Goal: Complete application form

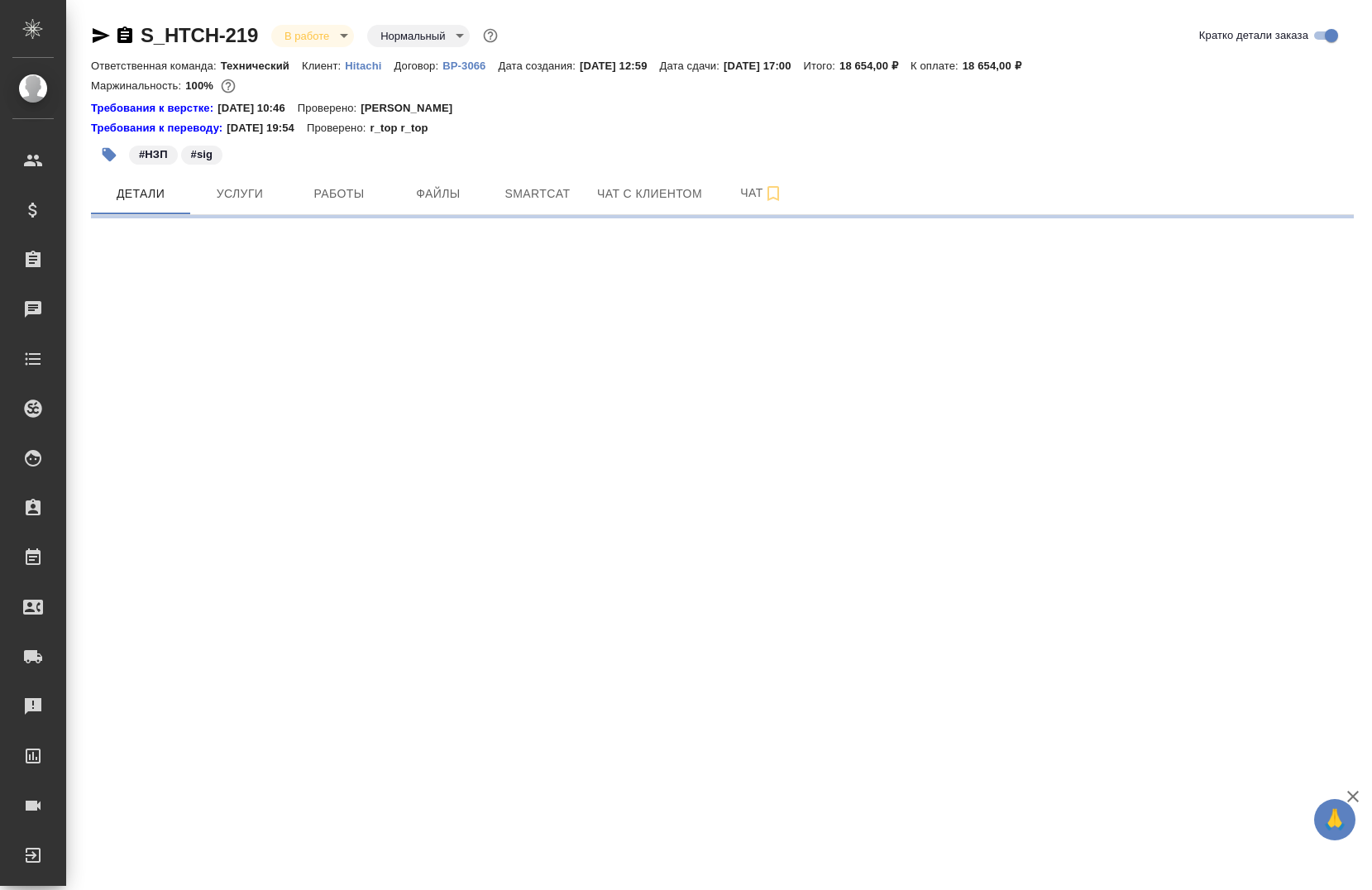
select select "RU"
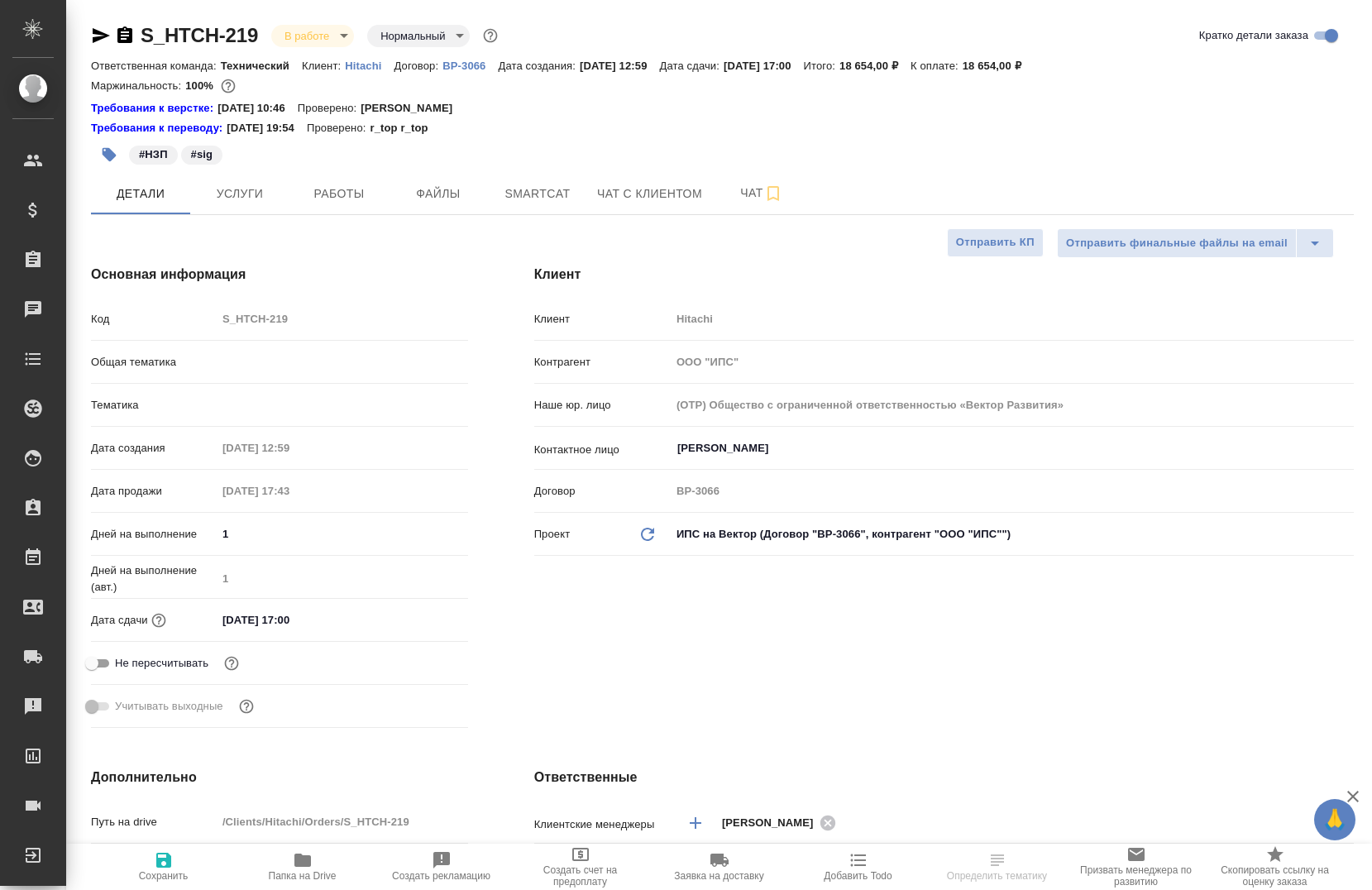
type textarea "x"
type input "Юридический"
type input "[PERSON_NAME]"
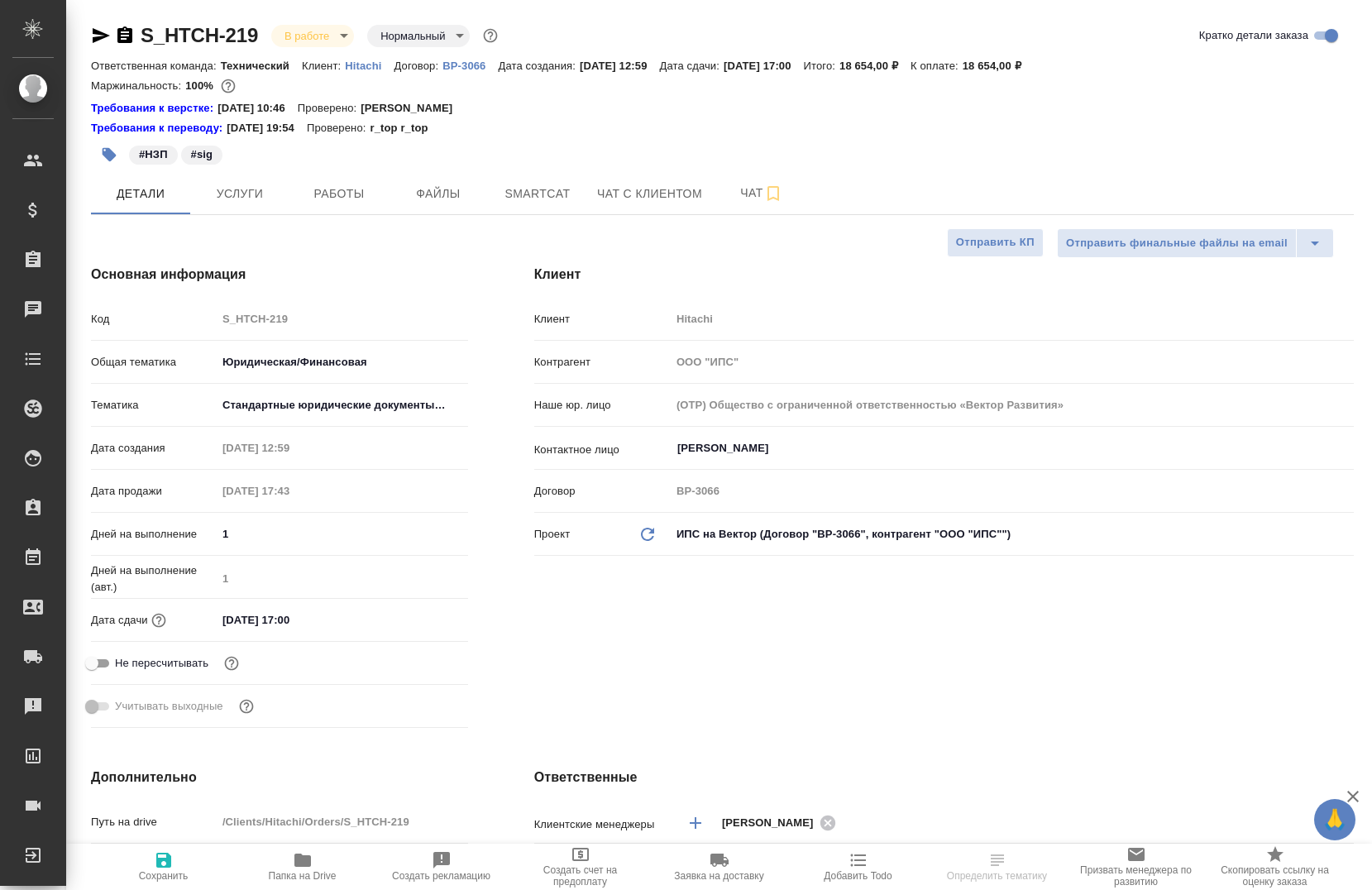
type input "[PERSON_NAME]pavlova"
type textarea "x"
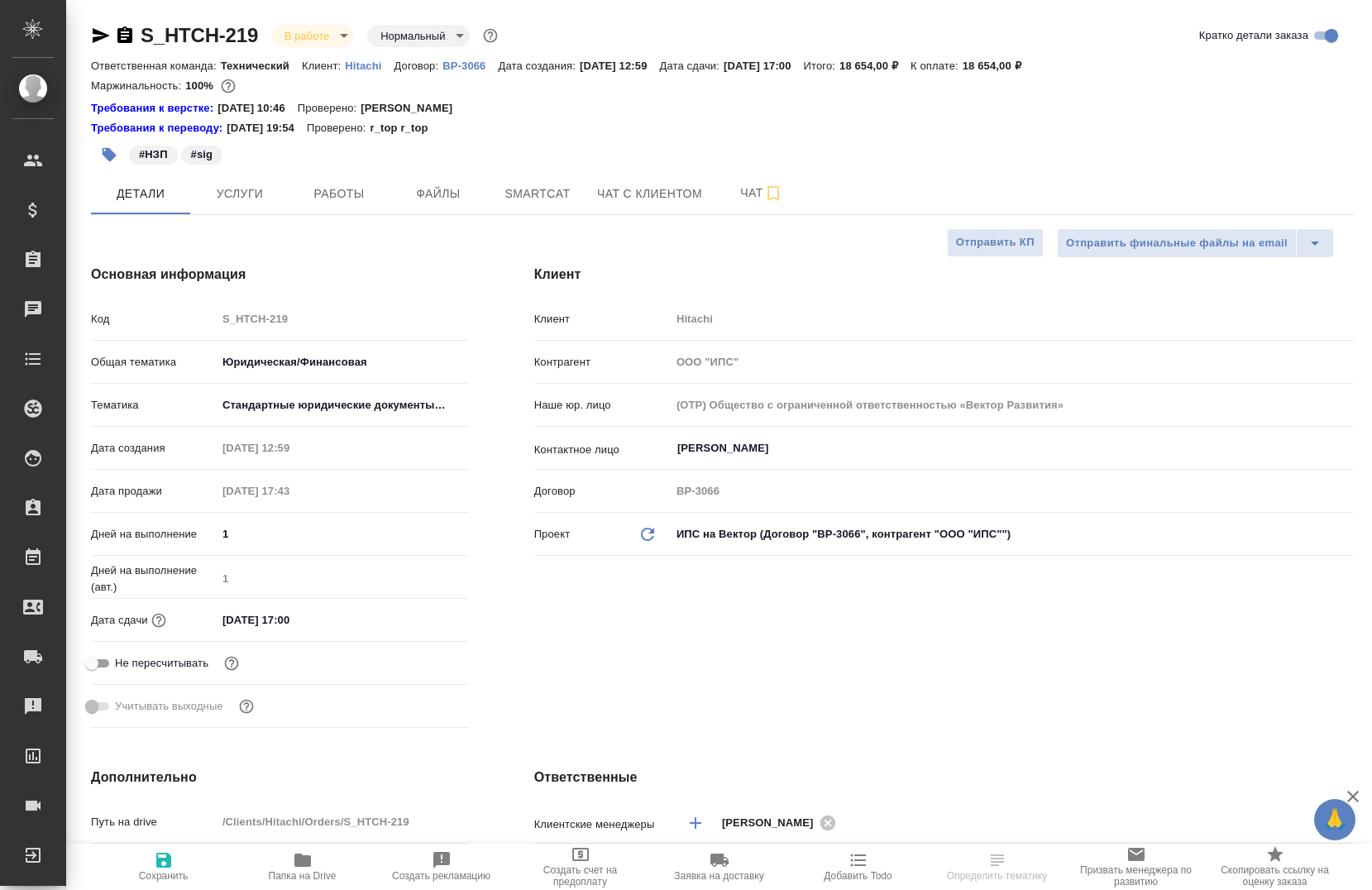
type textarea "x"
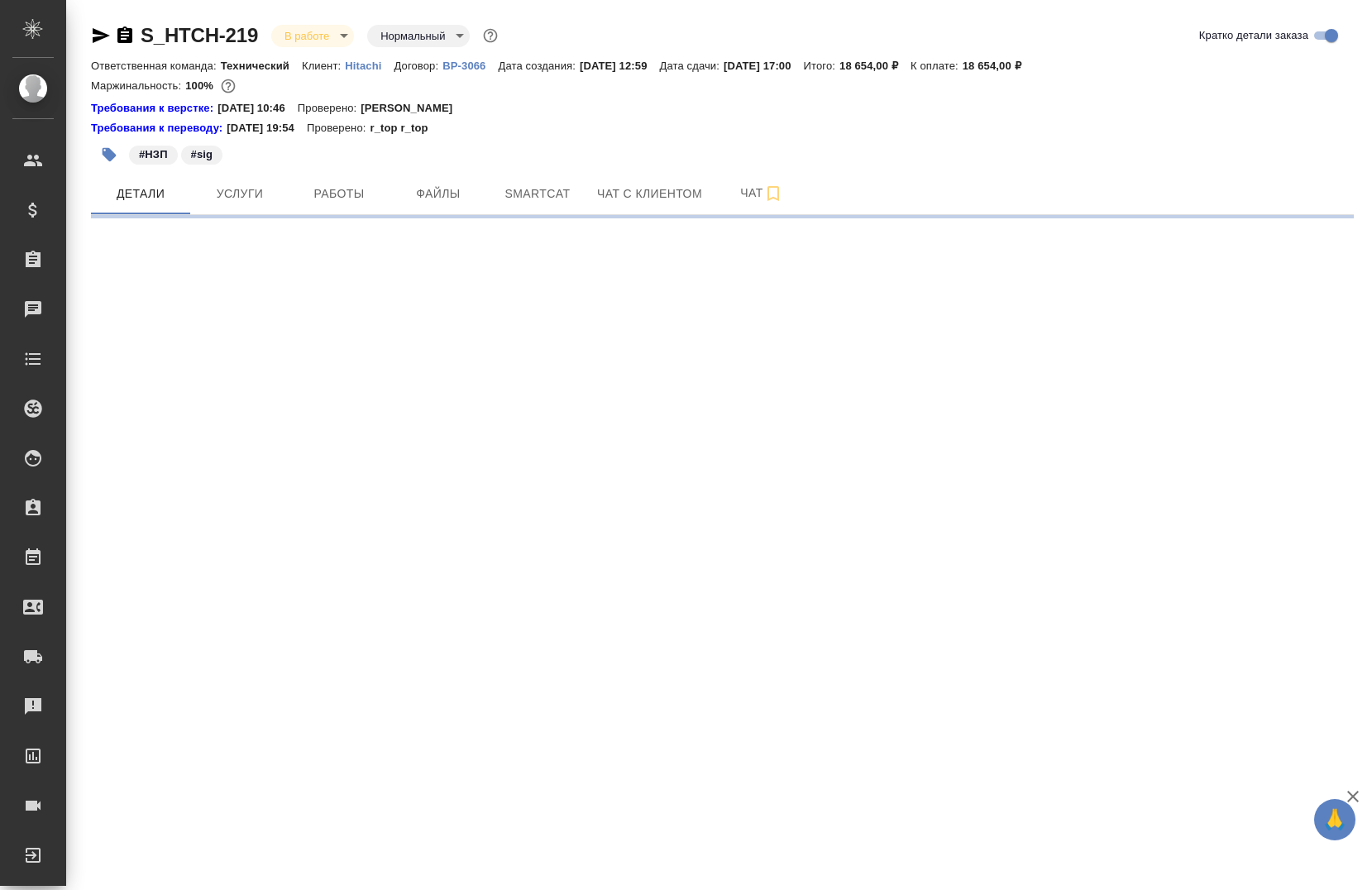
select select "RU"
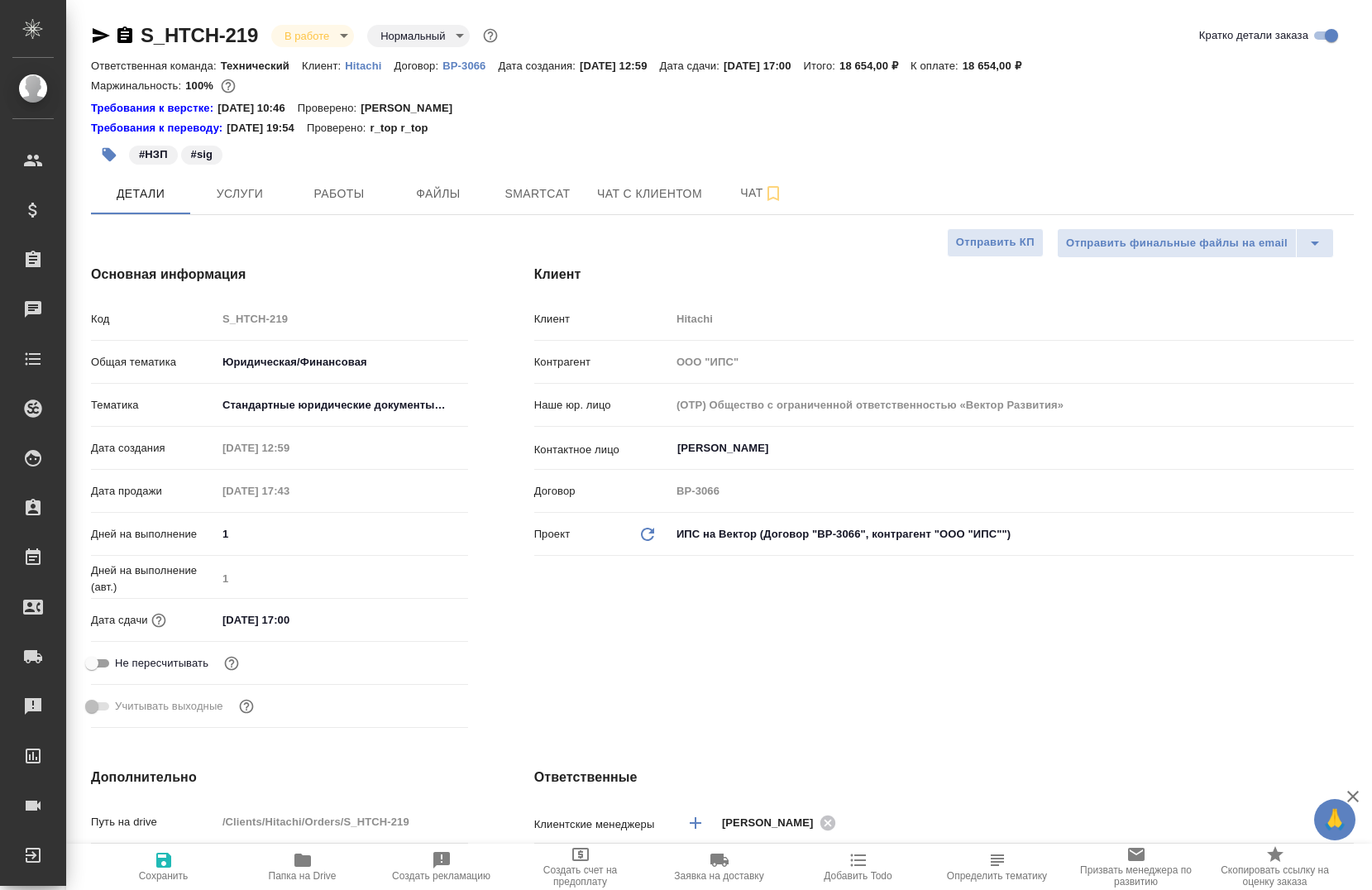
type textarea "x"
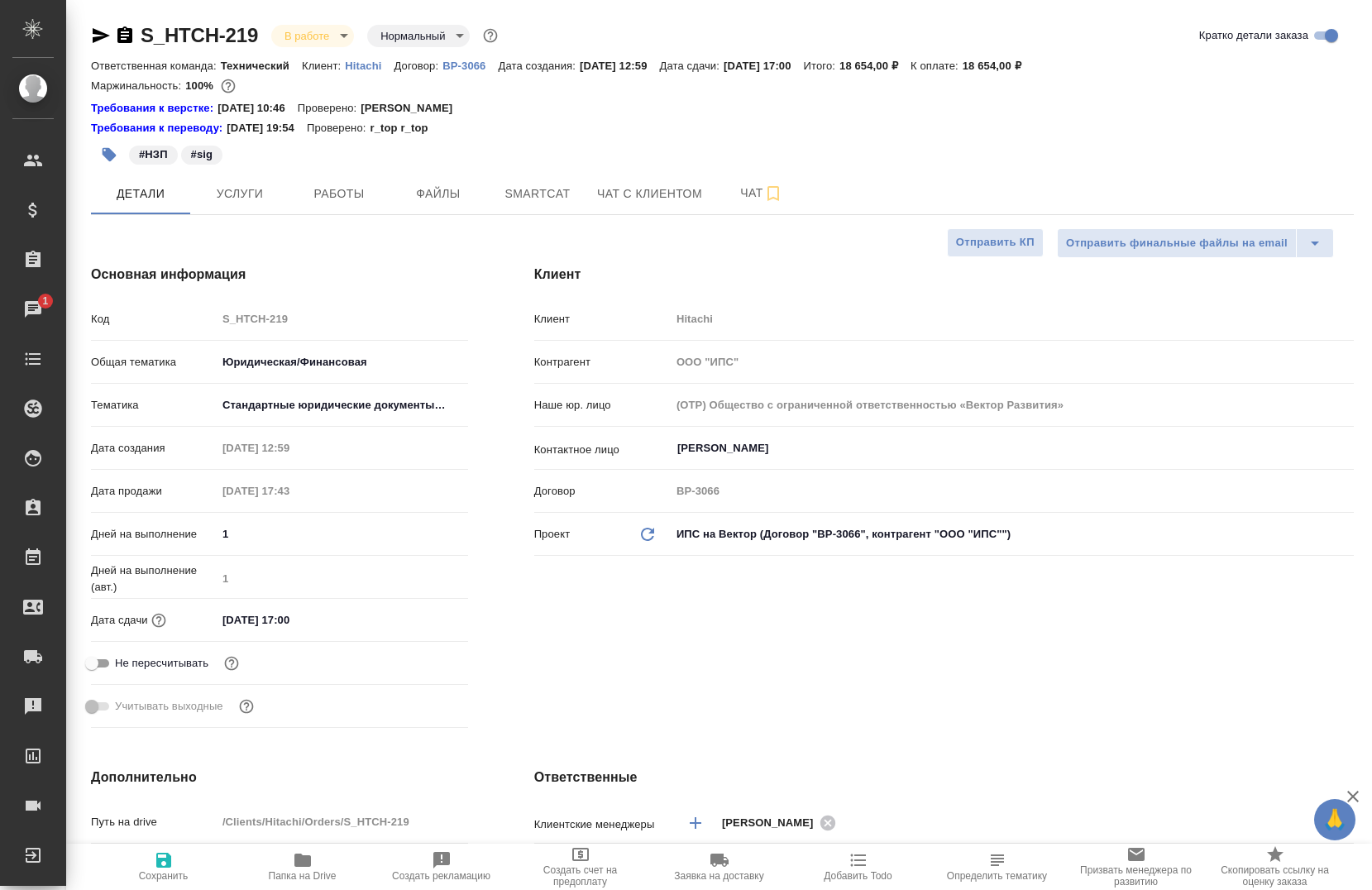
type textarea "x"
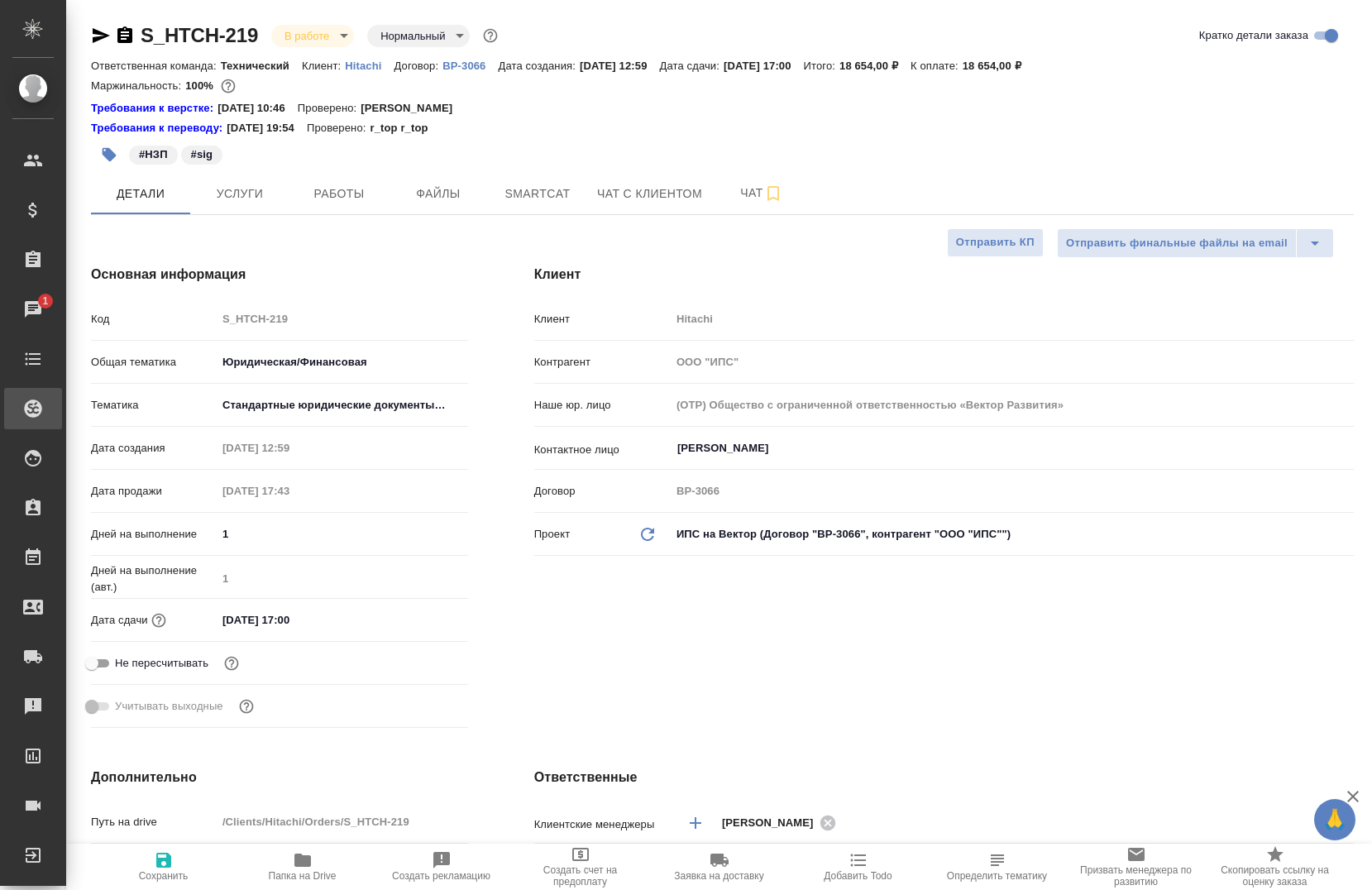
type textarea "x"
